Goal: Information Seeking & Learning: Learn about a topic

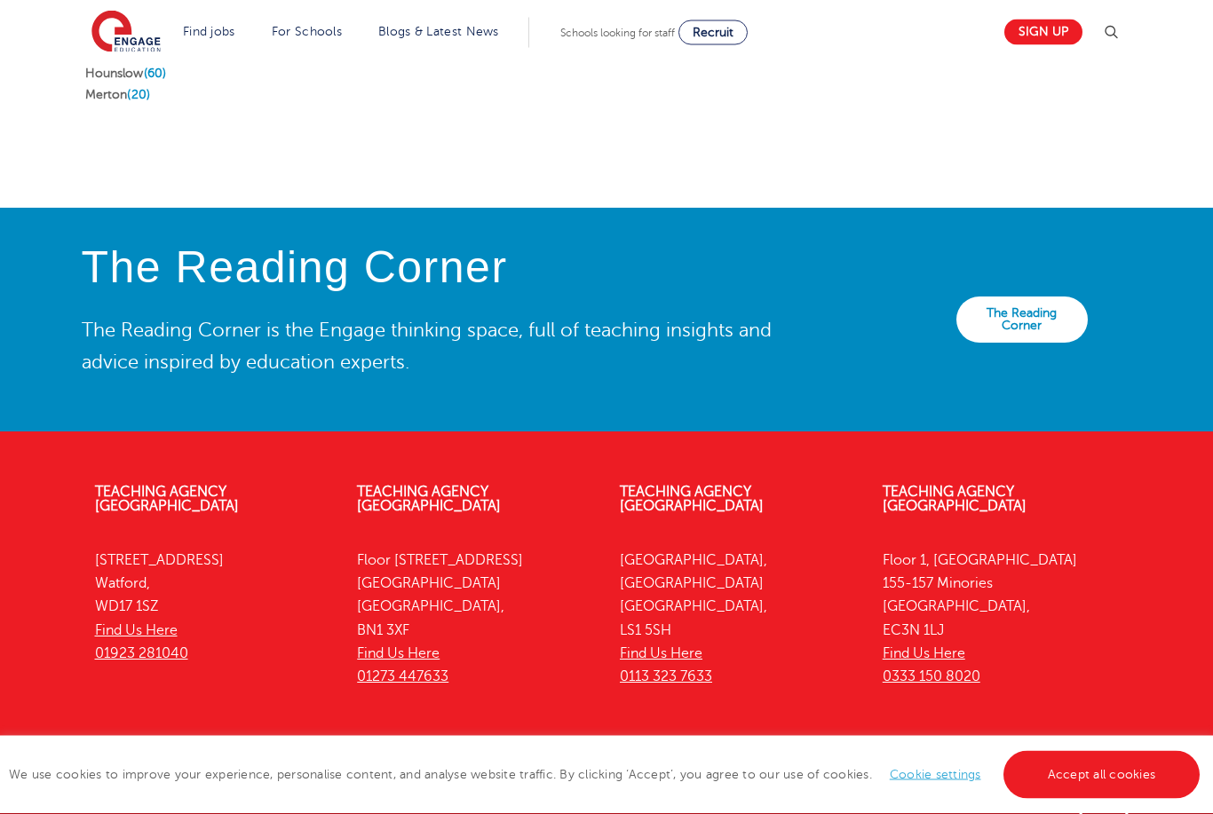
scroll to position [3412, 0]
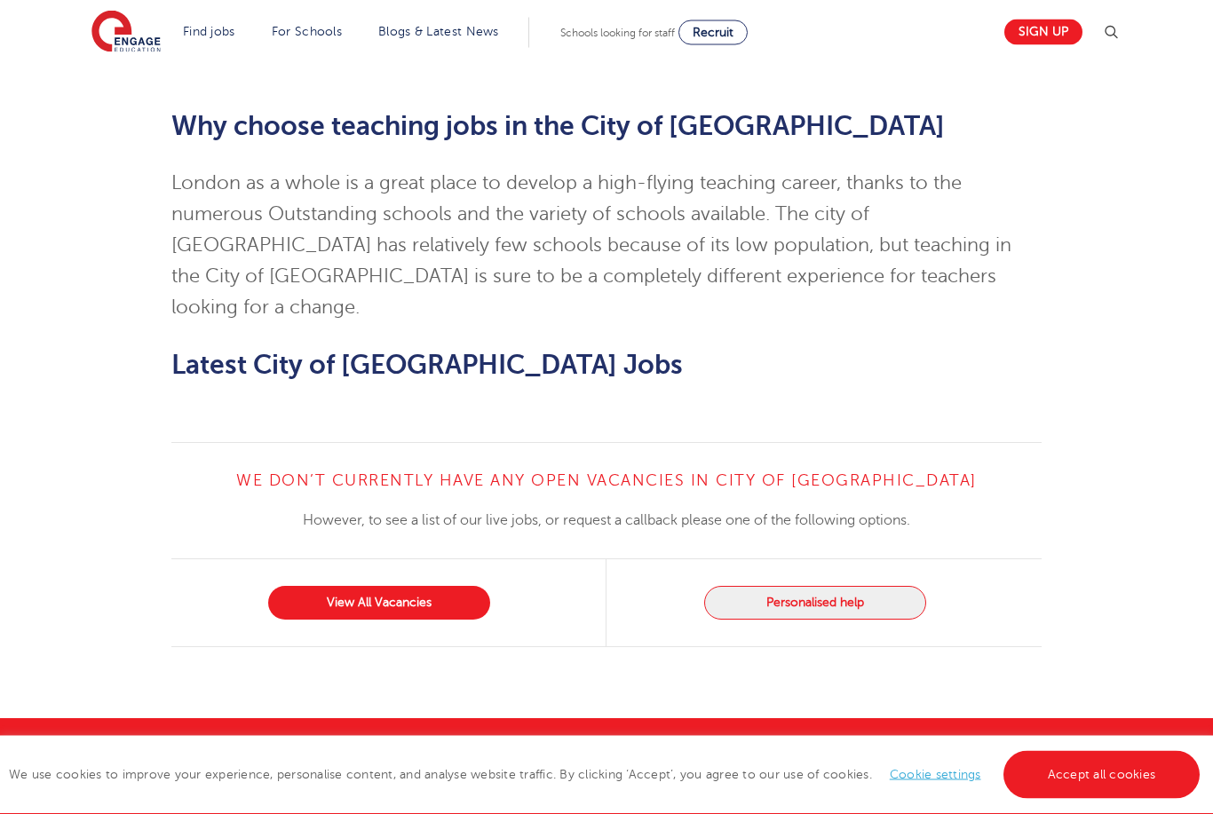
scroll to position [1524, 0]
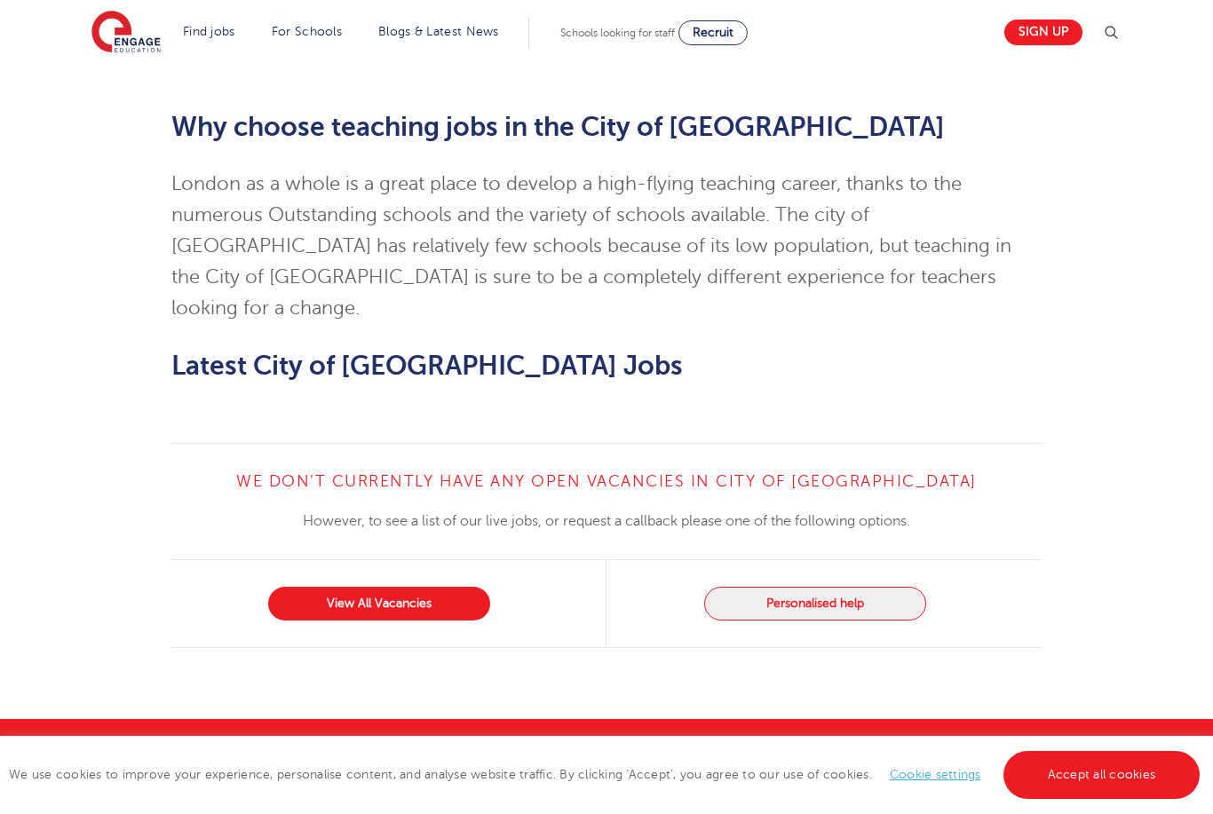
click at [440, 560] on div "View All Vacancies" at bounding box center [388, 603] width 435 height 87
click at [435, 587] on link "View All Vacancies" at bounding box center [379, 604] width 222 height 34
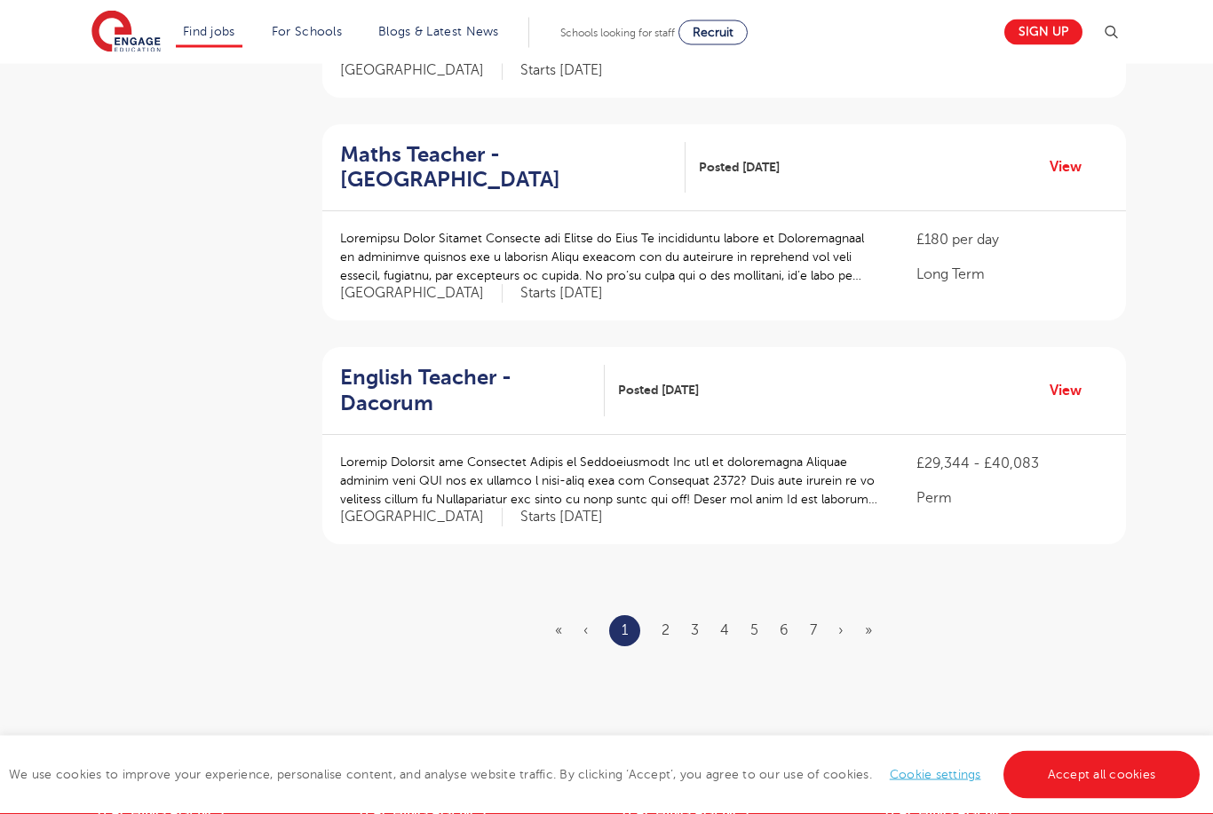
scroll to position [1871, 0]
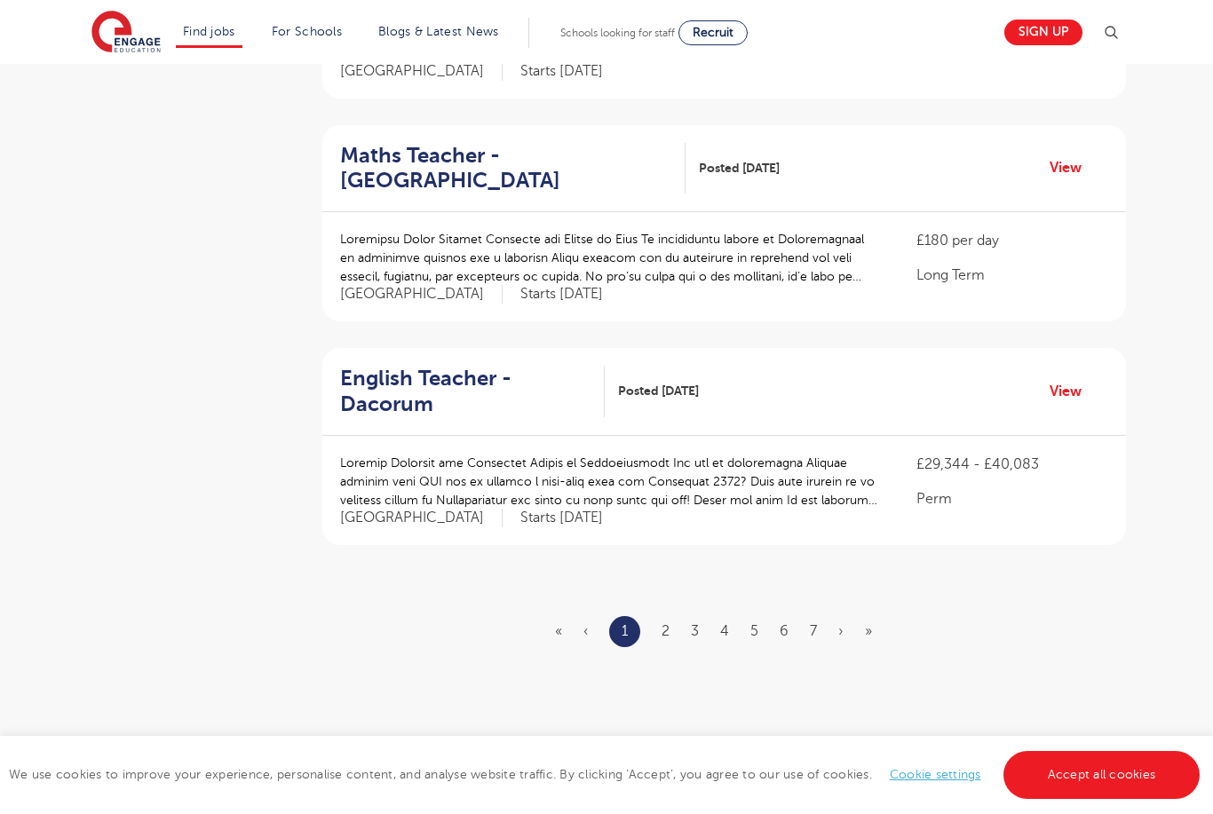
click at [673, 616] on ul "« ‹ 1 2 3 4 5 6 7 › »" at bounding box center [724, 631] width 338 height 31
click at [671, 616] on ul "« ‹ 1 2 3 4 5 6 7 › »" at bounding box center [724, 631] width 338 height 31
click at [665, 623] on link "2" at bounding box center [665, 631] width 8 height 16
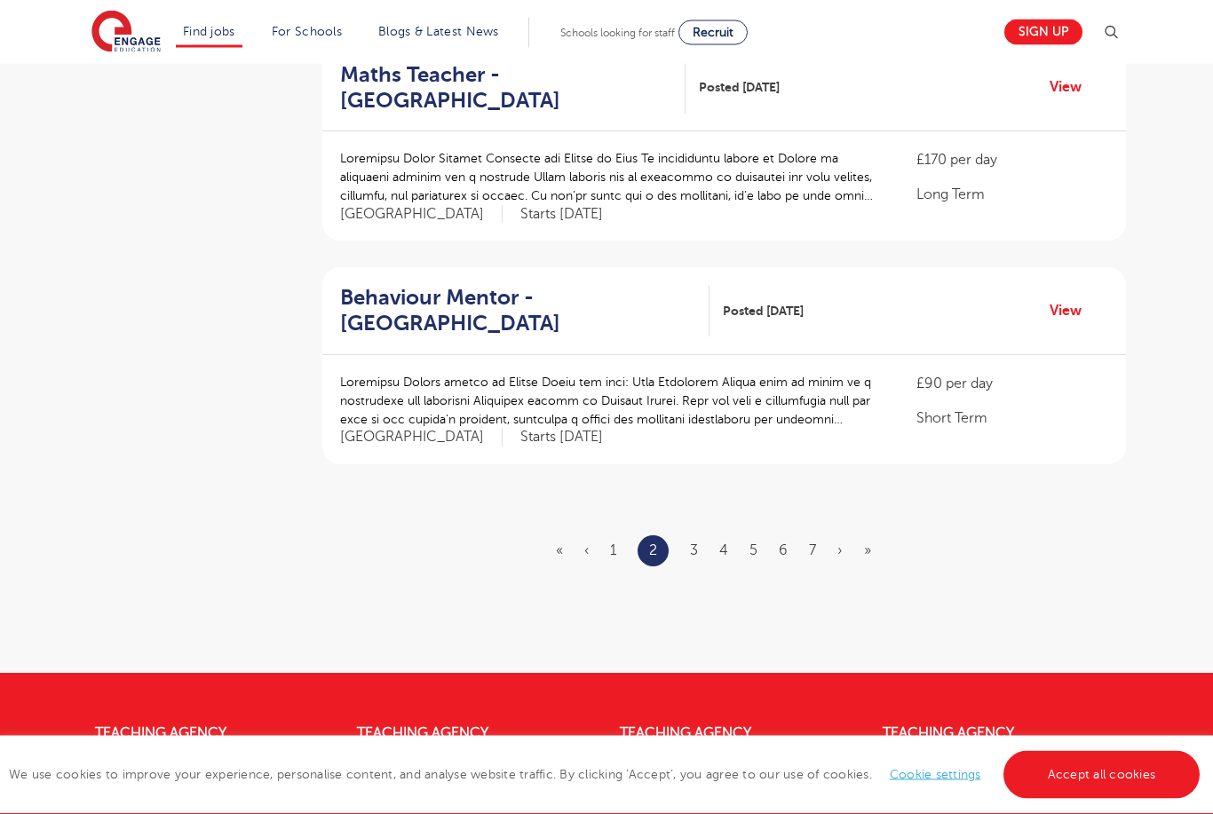
scroll to position [2005, 0]
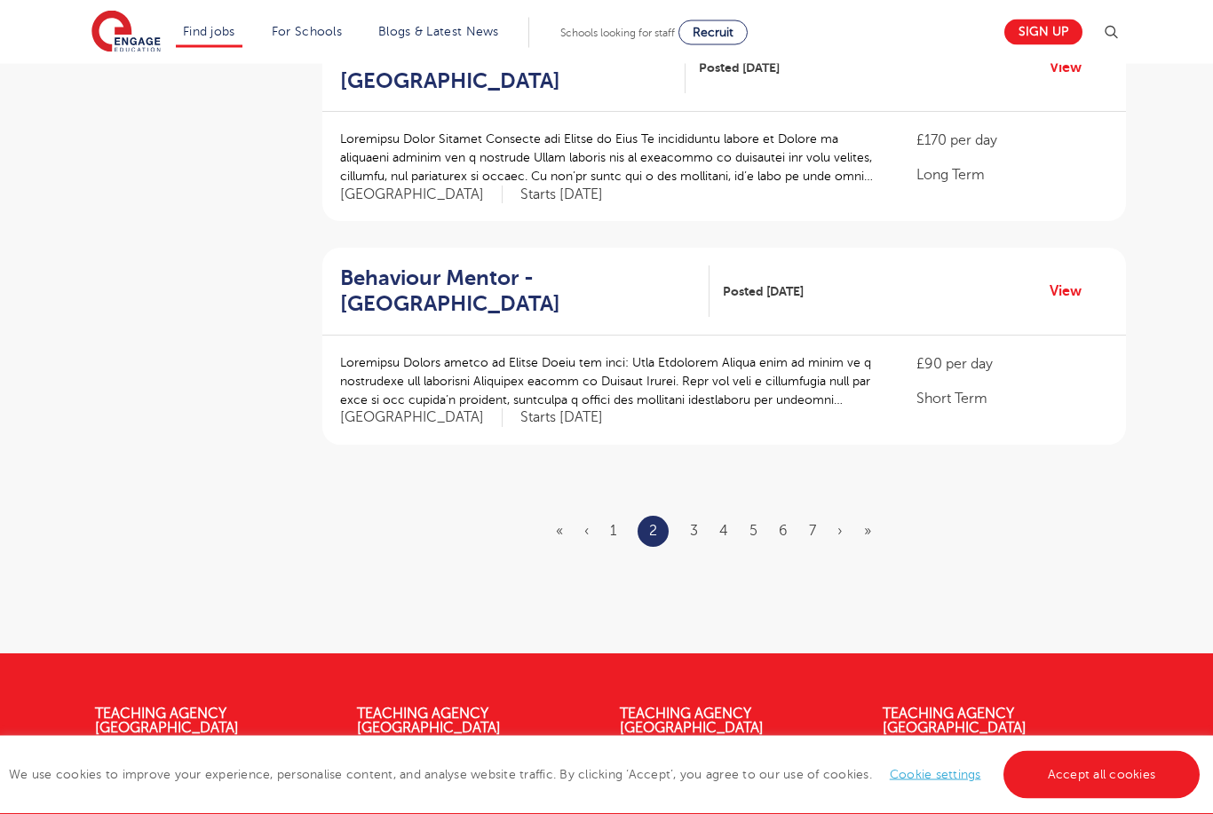
click at [698, 524] on link "3" at bounding box center [694, 532] width 8 height 16
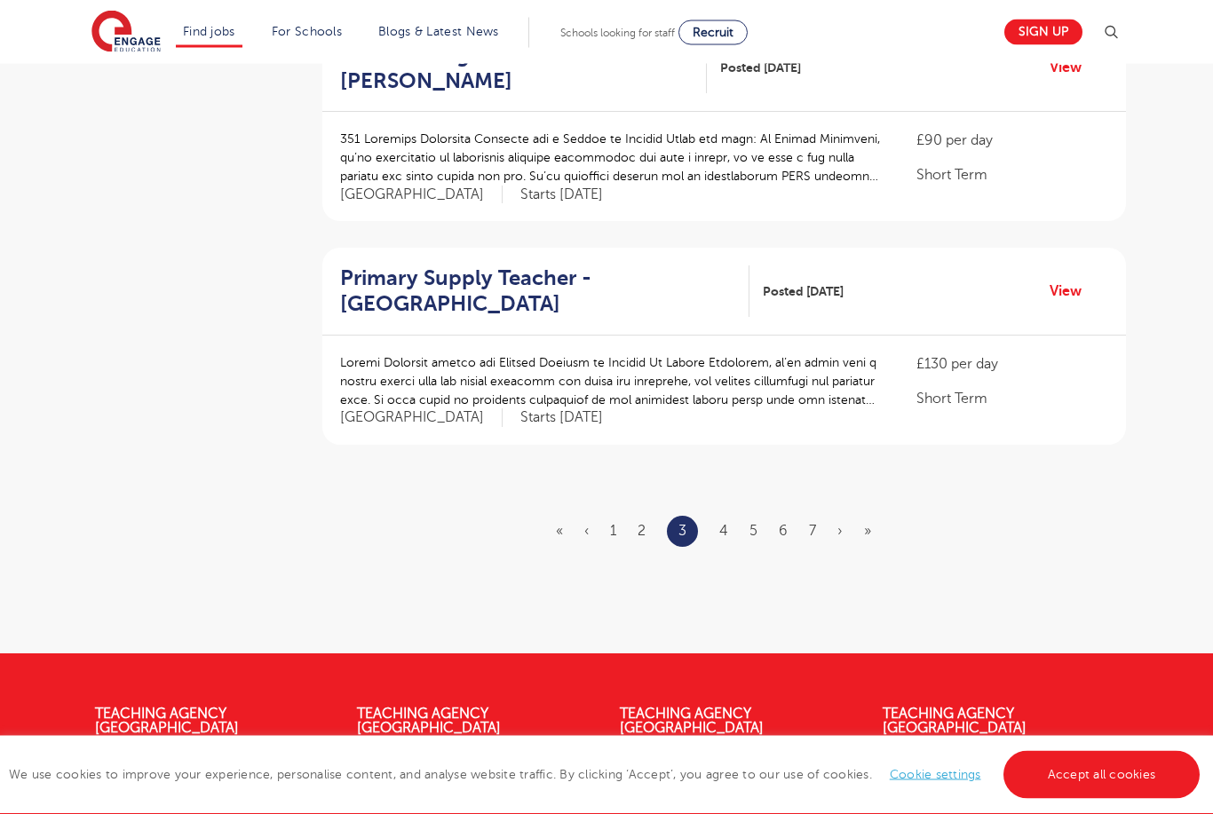
scroll to position [0, 0]
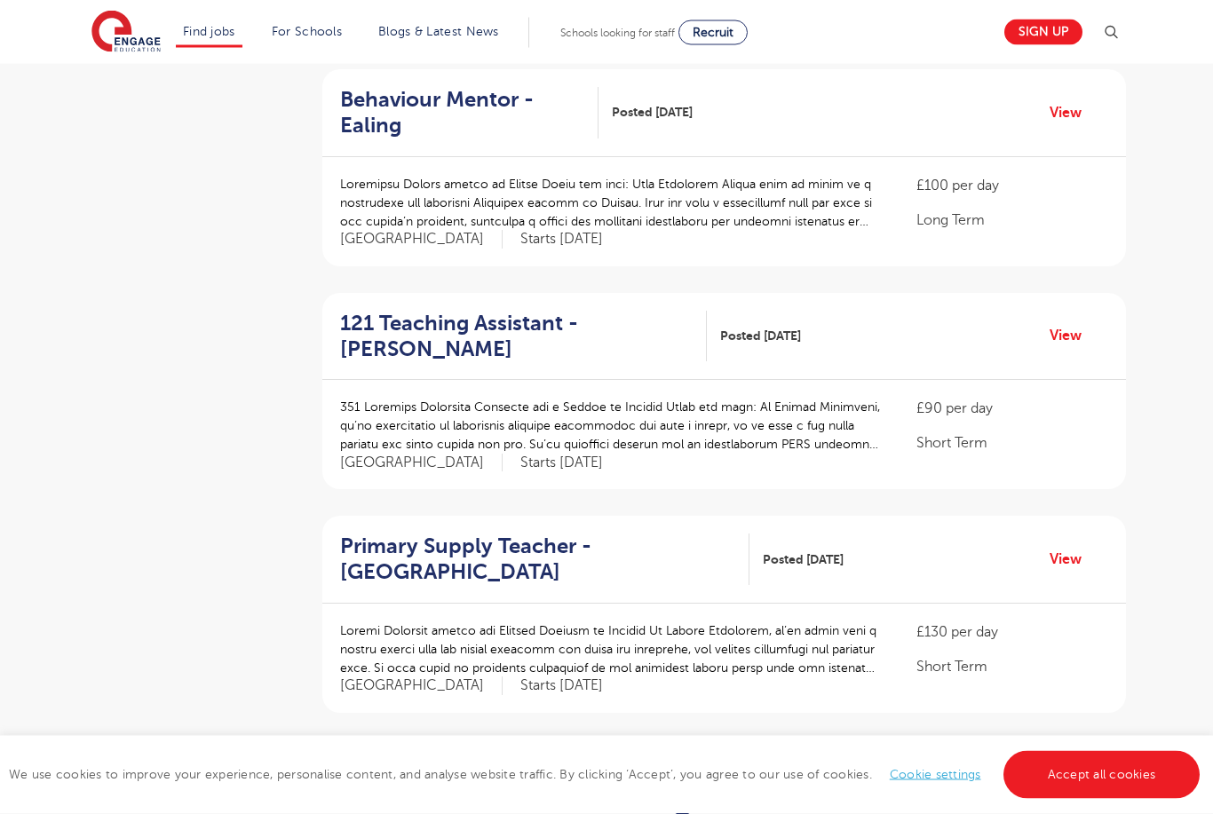
scroll to position [1737, 0]
click at [732, 784] on ul "« ‹ 1 2 3 4 5 6 7 › »" at bounding box center [724, 799] width 336 height 31
click at [720, 791] on link "4" at bounding box center [723, 799] width 9 height 16
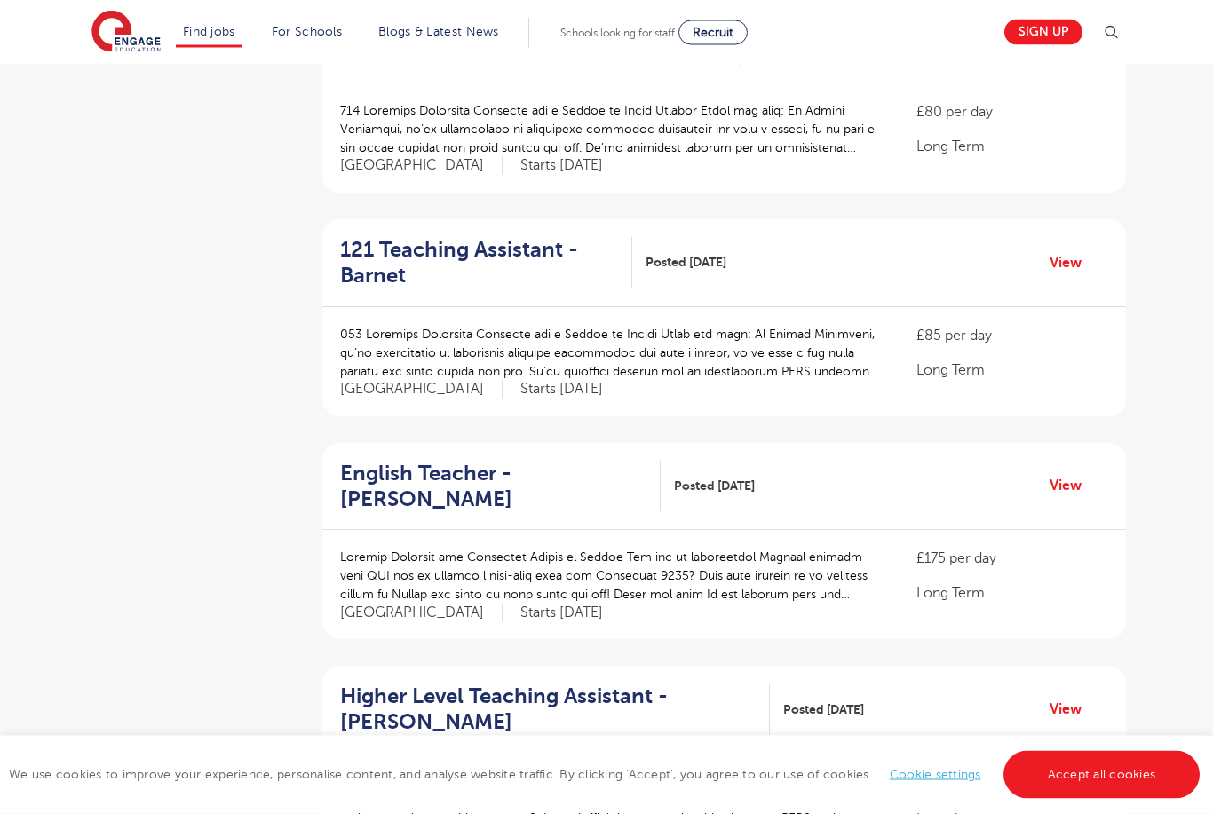
scroll to position [422, 0]
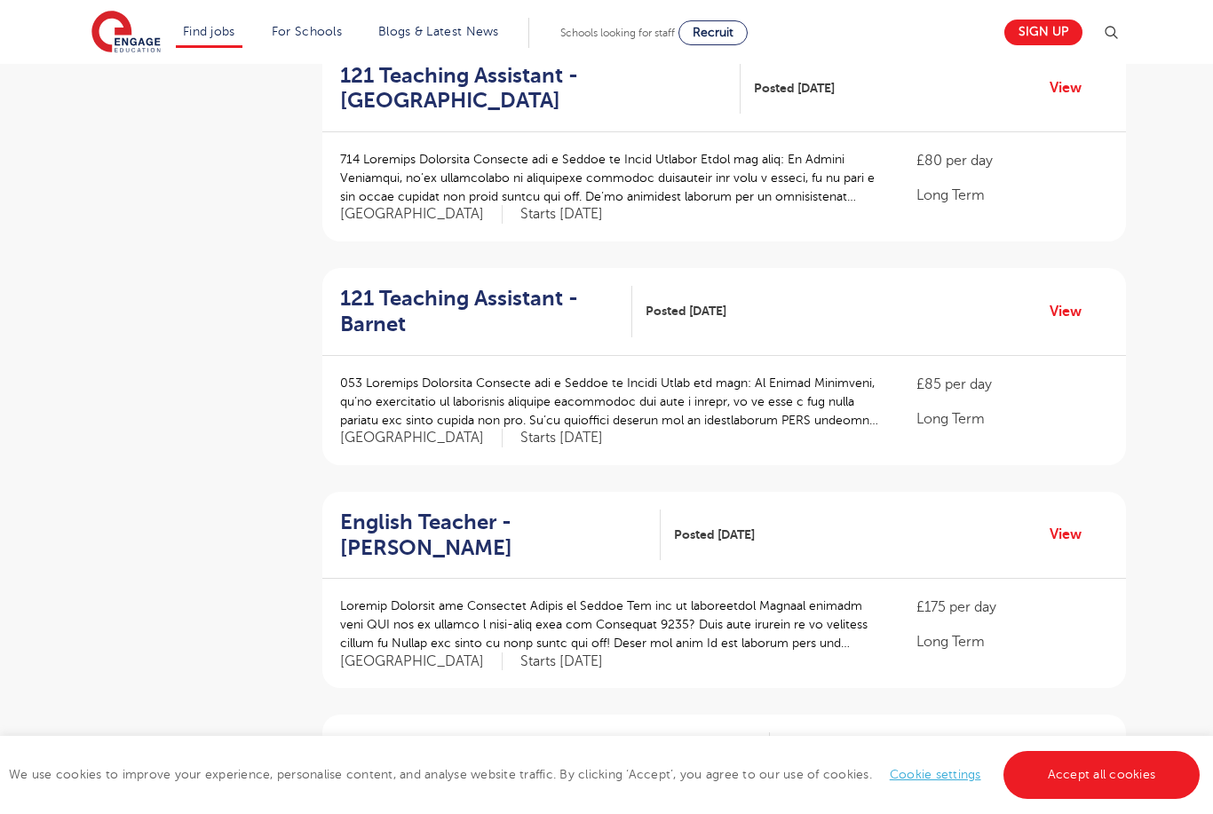
click at [373, 299] on h2 "121 Teaching Assistant - Barnet" at bounding box center [479, 311] width 278 height 51
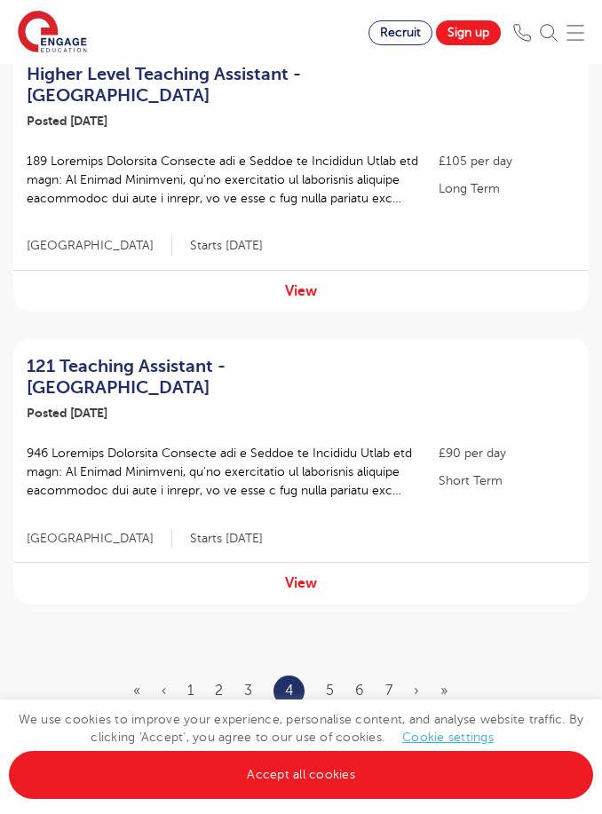
scroll to position [2503, 0]
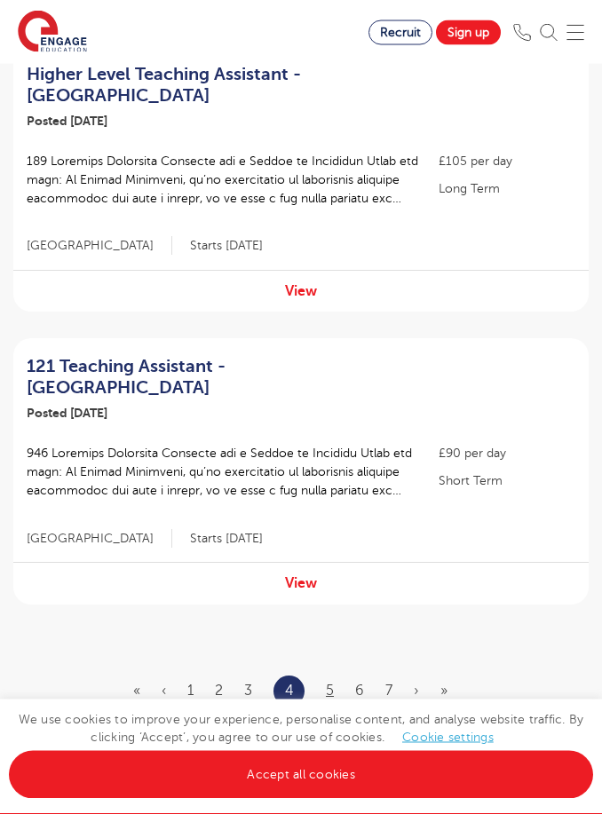
click at [331, 684] on link "5" at bounding box center [330, 692] width 8 height 16
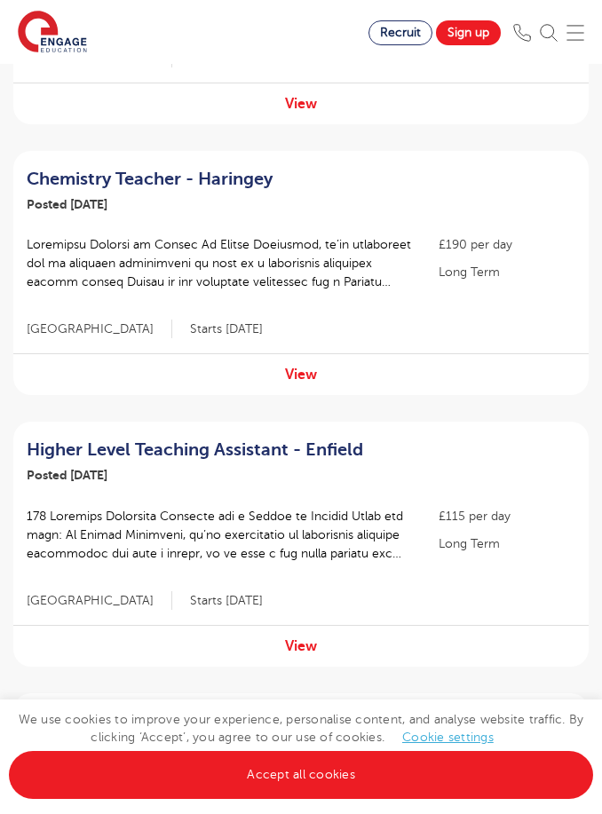
scroll to position [1518, 0]
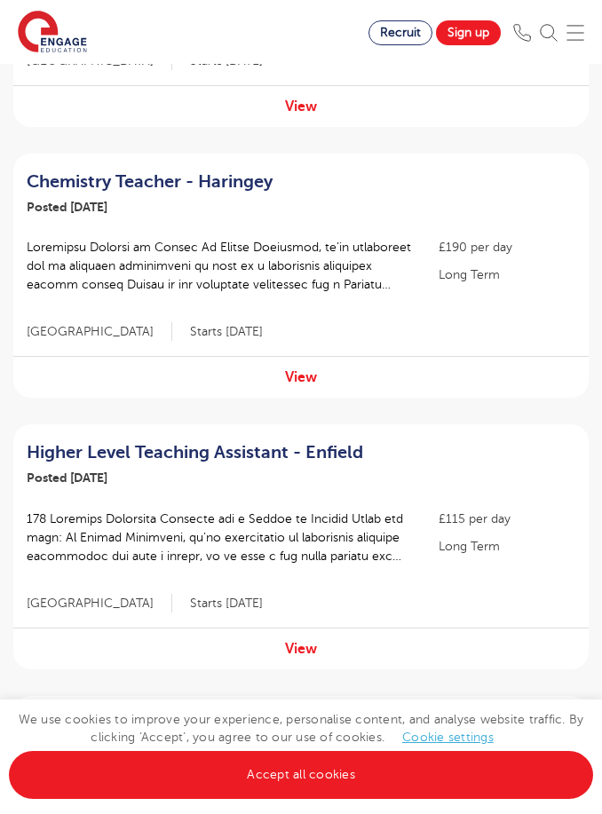
click at [47, 442] on h2 "Higher Level Teaching Assistant - Enfield" at bounding box center [219, 452] width 384 height 21
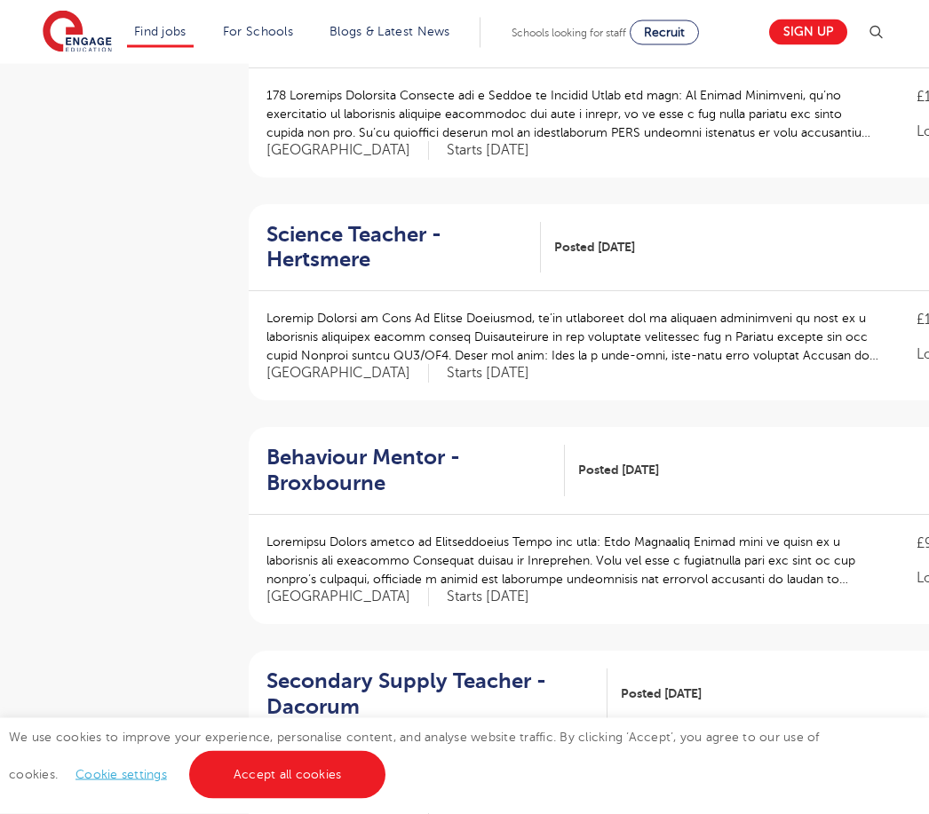
scroll to position [1967, 0]
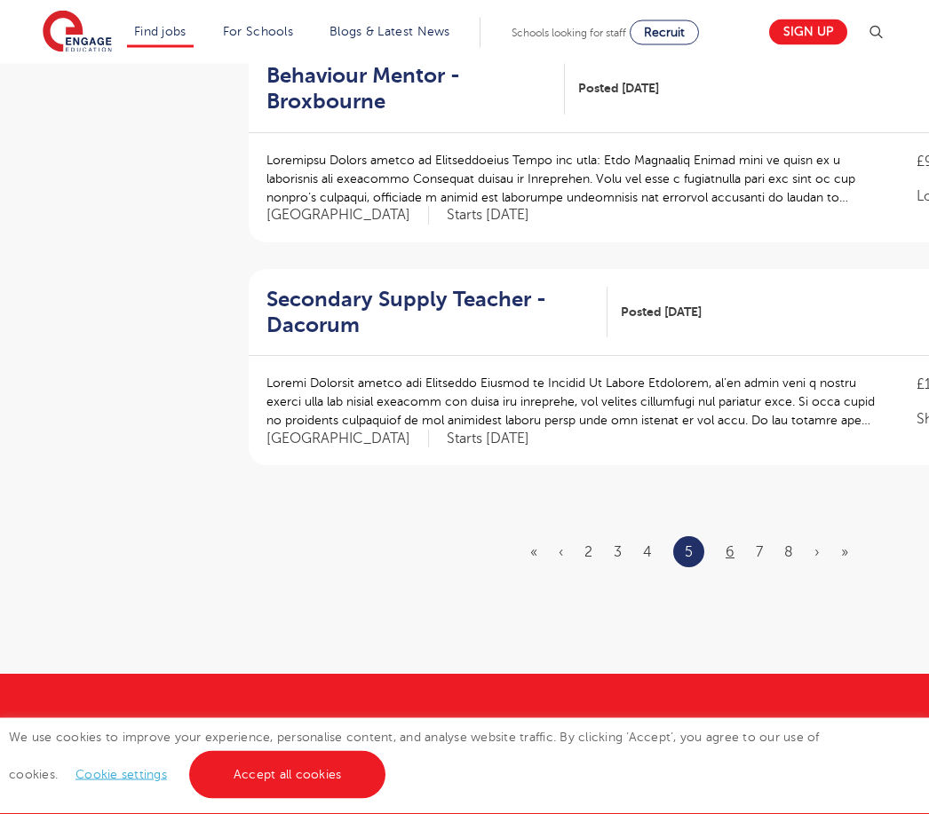
click at [732, 546] on link "6" at bounding box center [729, 553] width 9 height 16
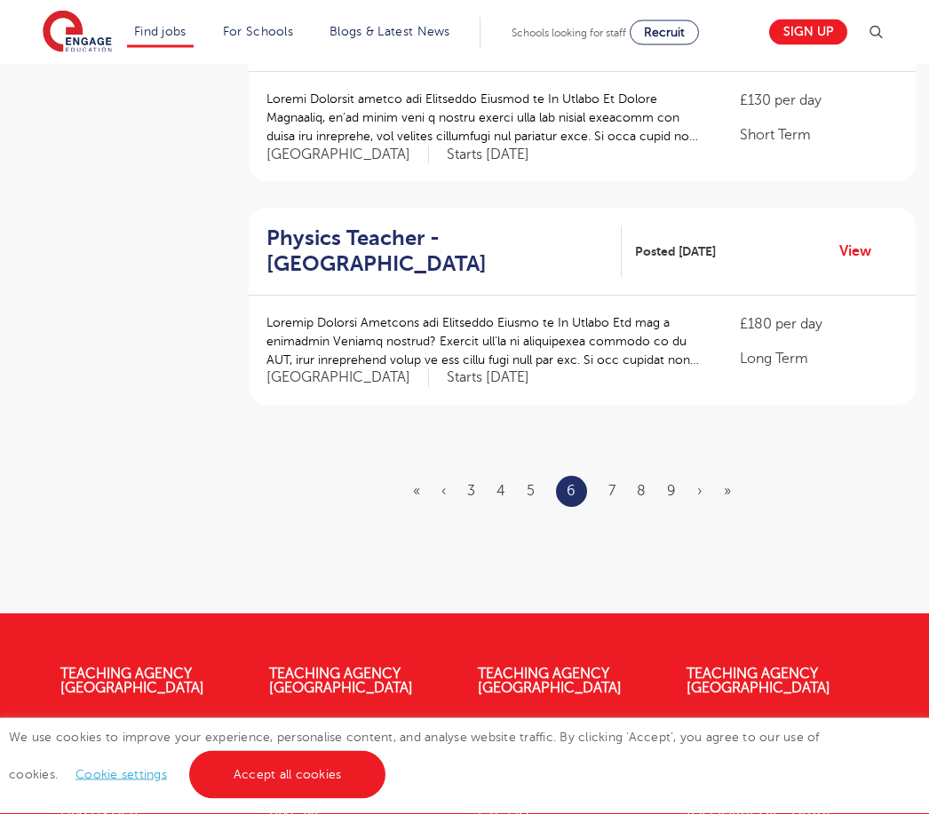
scroll to position [2048, 0]
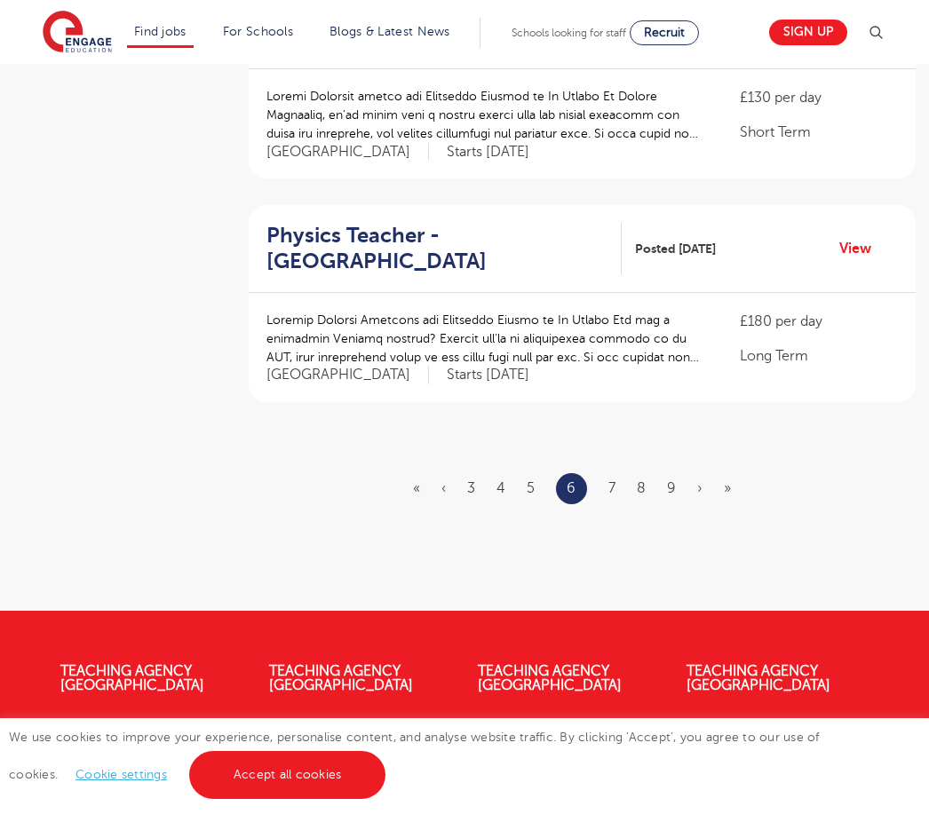
click at [602, 473] on ul "« ‹ 3 4 5 6 7 8 9 › »" at bounding box center [582, 488] width 339 height 31
click at [614, 480] on link "7" at bounding box center [611, 488] width 7 height 16
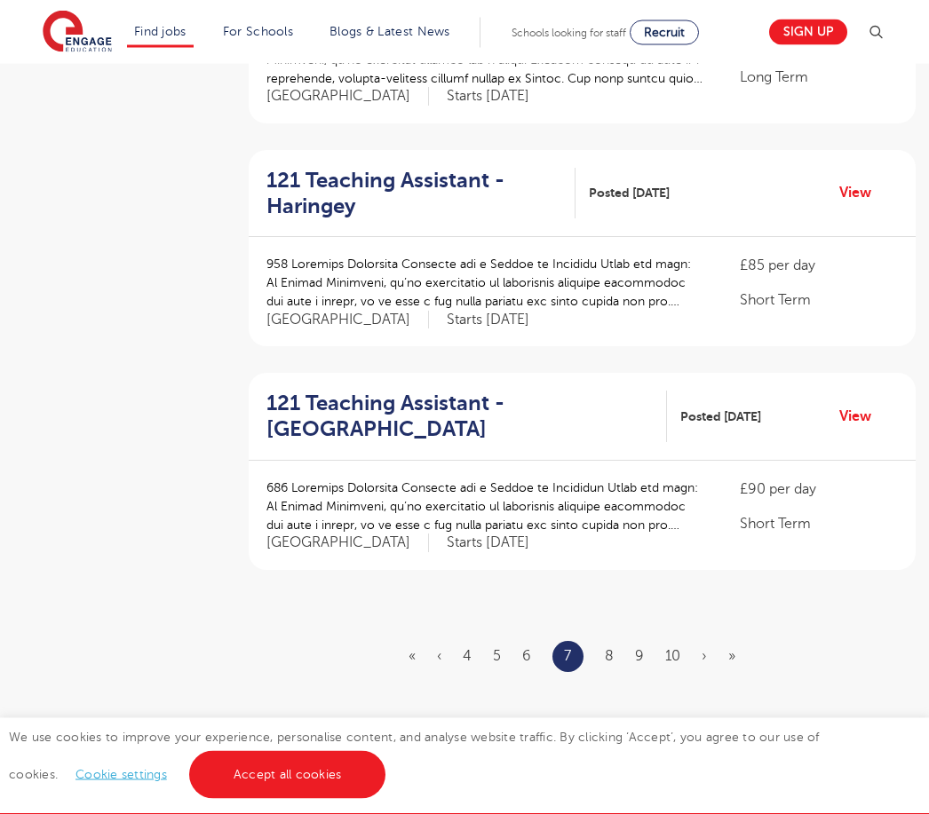
scroll to position [1908, 0]
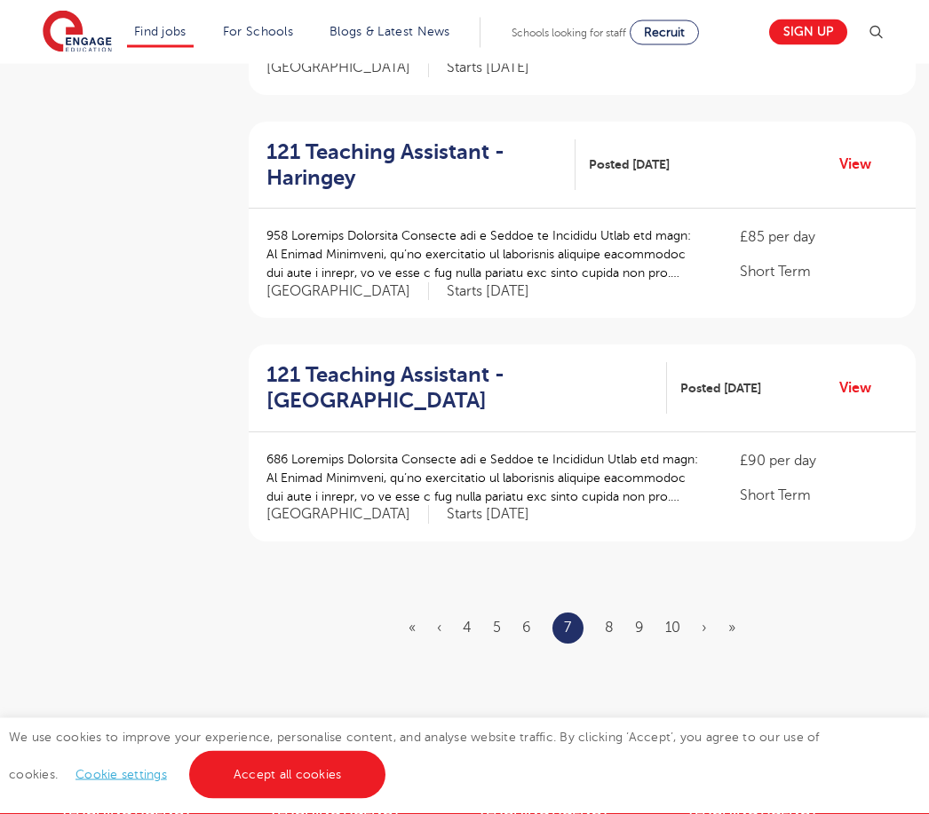
click at [448, 140] on h2 "121 Teaching Assistant - Haringey" at bounding box center [413, 165] width 295 height 51
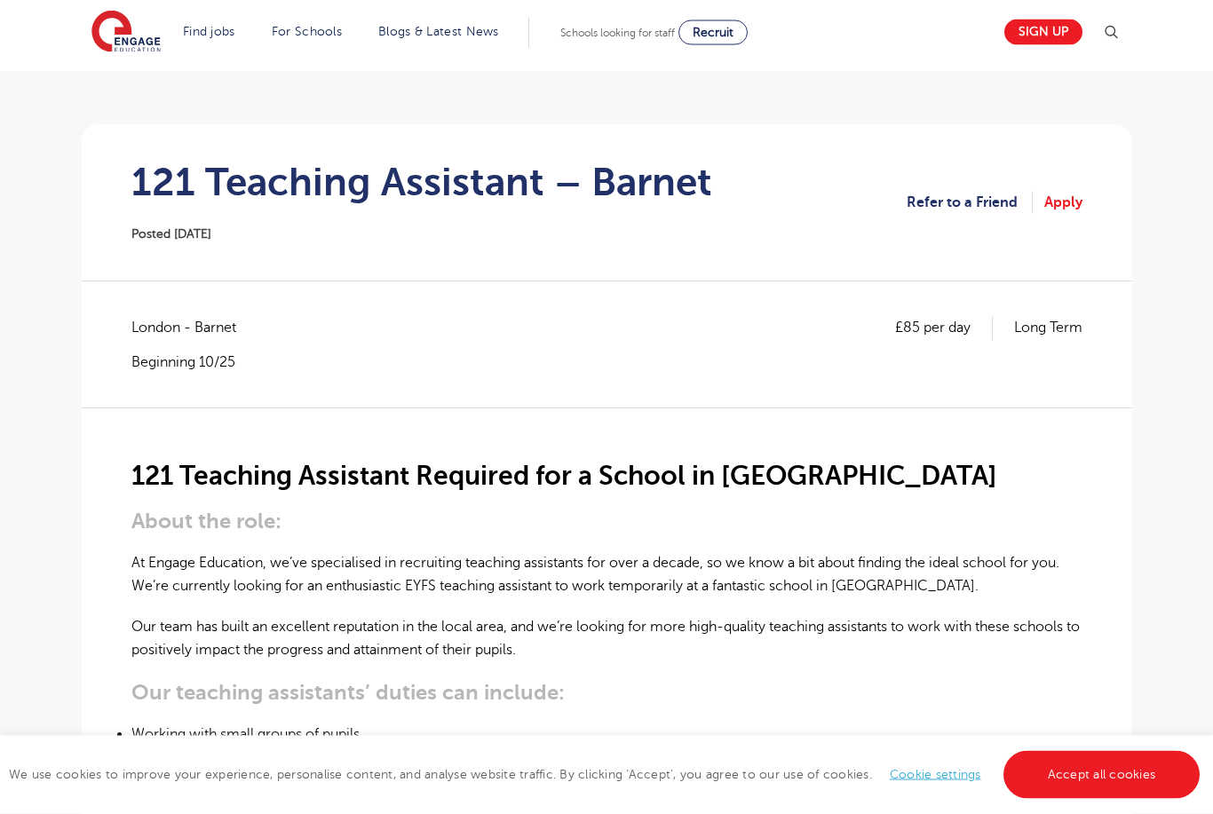
scroll to position [99, 0]
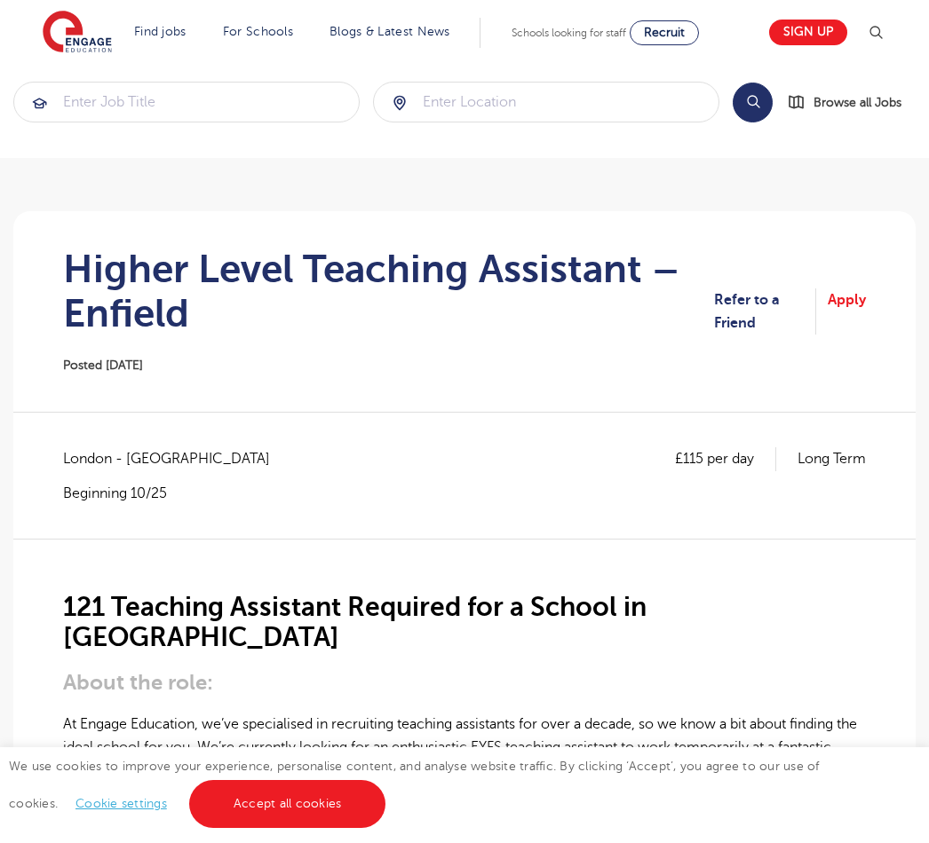
scroll to position [17, 0]
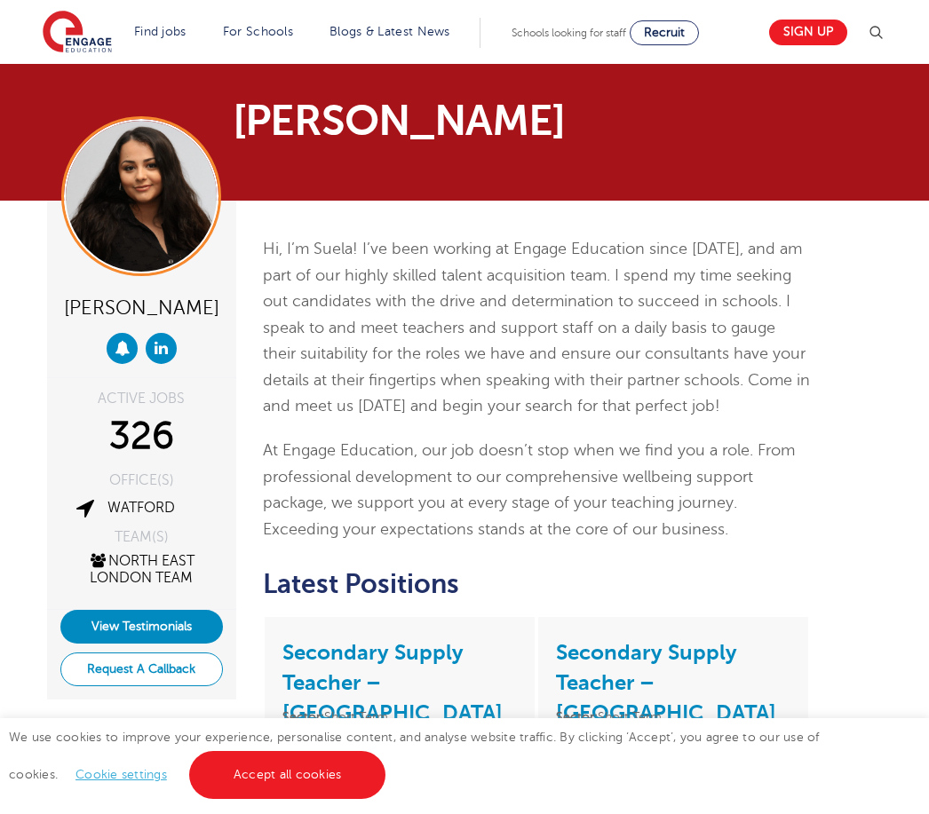
click at [91, 677] on button "Request A Callback" at bounding box center [141, 670] width 162 height 34
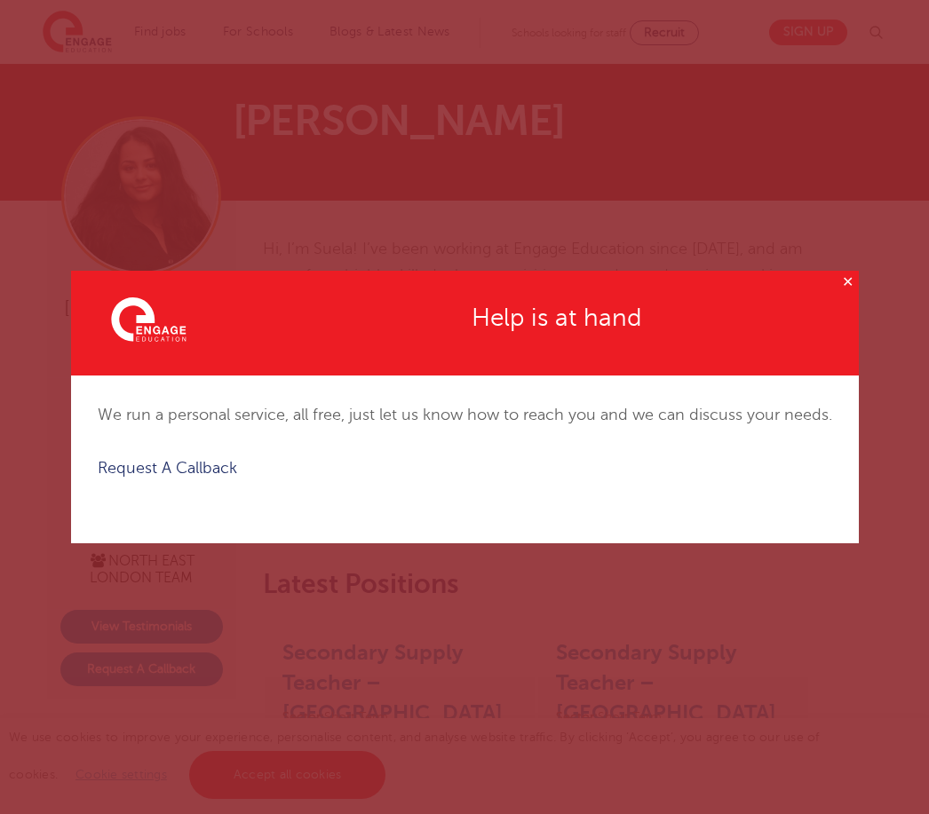
click at [96, 692] on div "✕ Created with Sketch. Help is at hand We run a personal service, all free, jus…" at bounding box center [464, 407] width 929 height 814
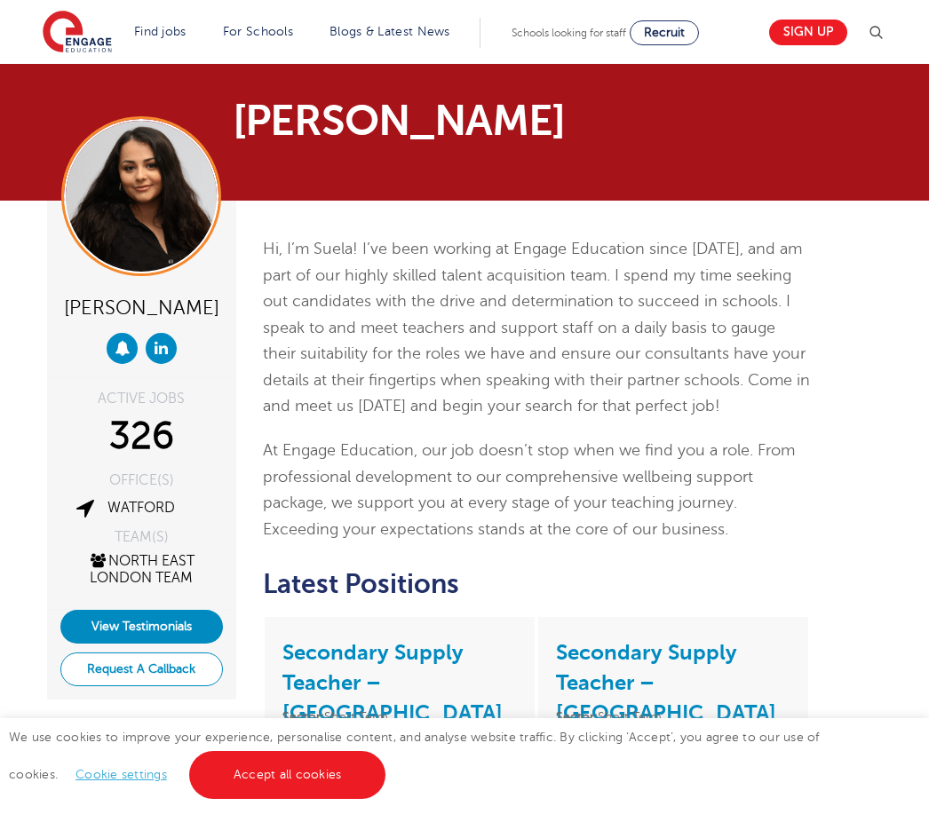
click at [111, 673] on button "Request A Callback" at bounding box center [141, 670] width 162 height 34
